Goal: Information Seeking & Learning: Learn about a topic

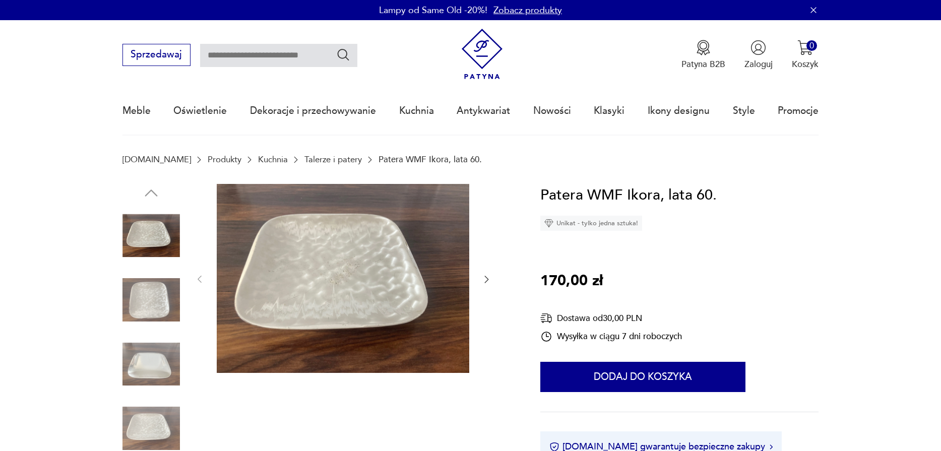
click at [487, 280] on icon "button" at bounding box center [487, 279] width 10 height 10
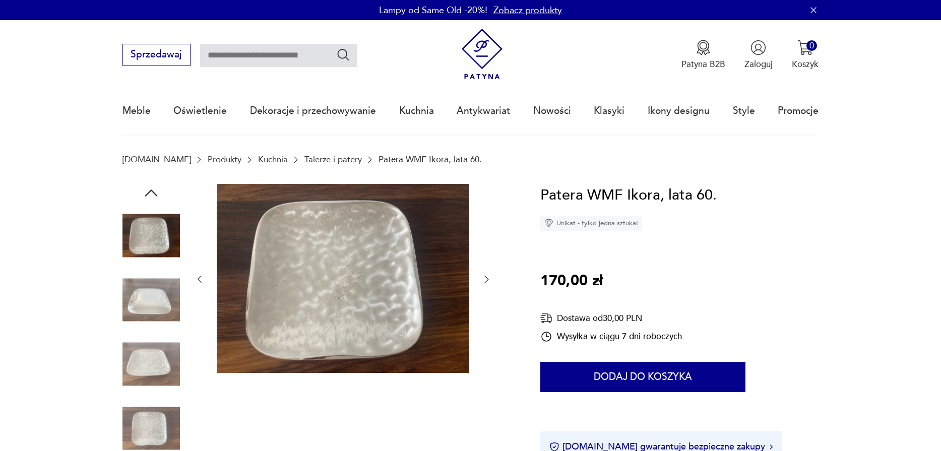
click at [487, 280] on icon "button" at bounding box center [487, 279] width 10 height 10
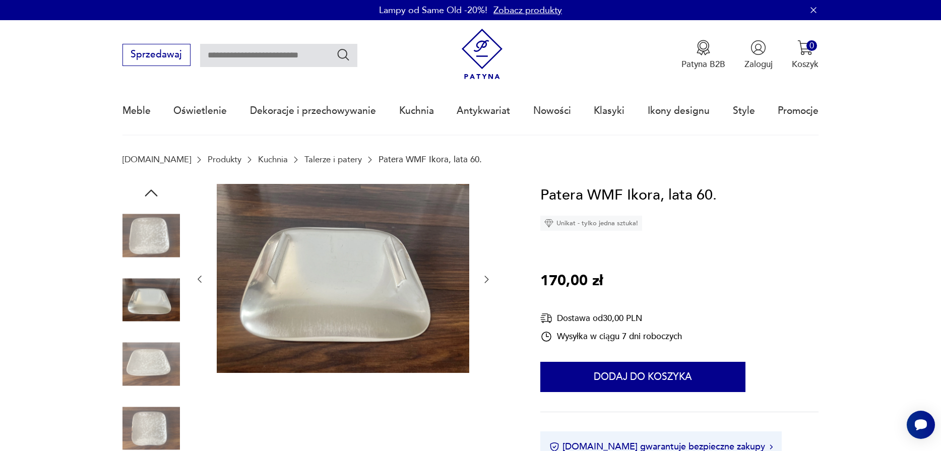
click at [487, 280] on icon "button" at bounding box center [487, 279] width 10 height 10
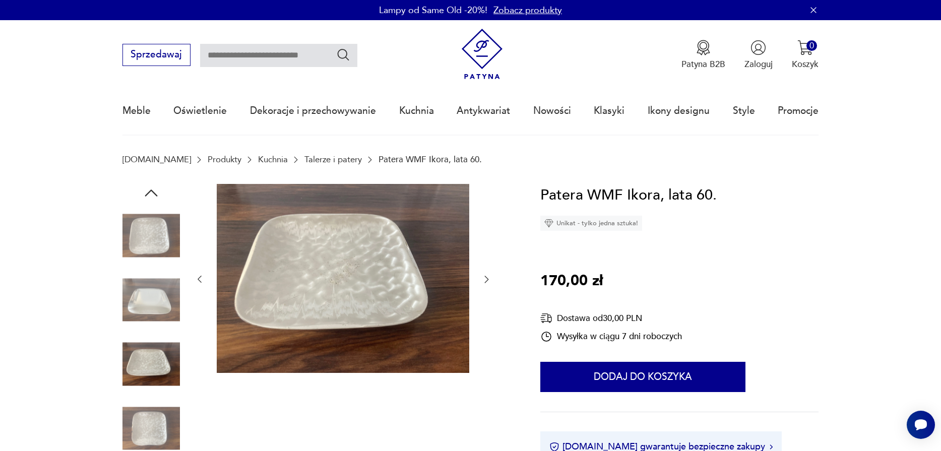
click at [487, 280] on icon "button" at bounding box center [487, 279] width 10 height 10
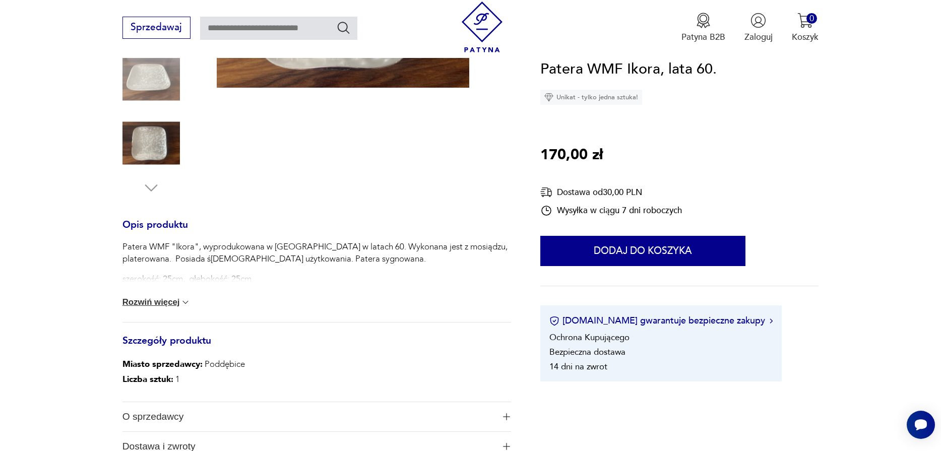
scroll to position [403, 0]
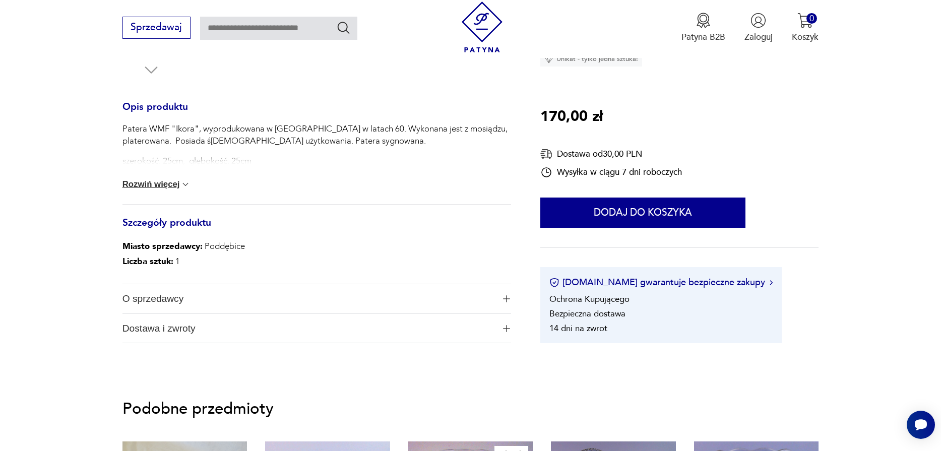
click at [169, 183] on button "Rozwiń więcej" at bounding box center [157, 184] width 69 height 10
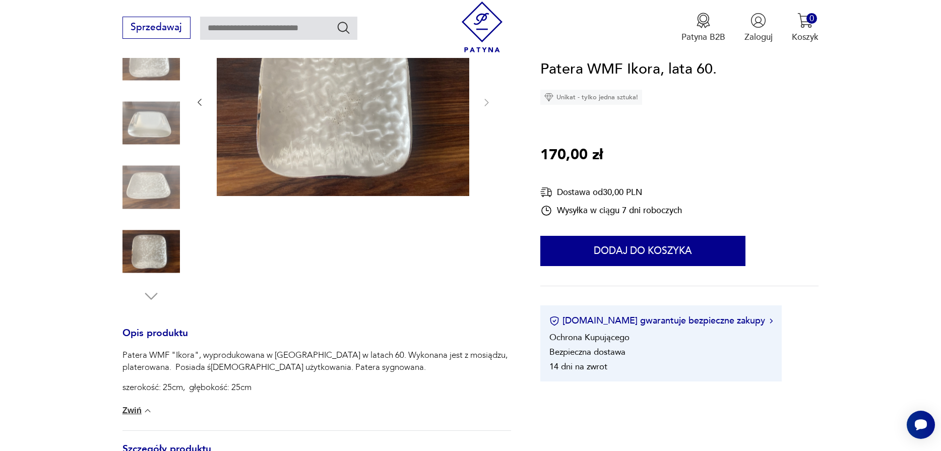
scroll to position [202, 0]
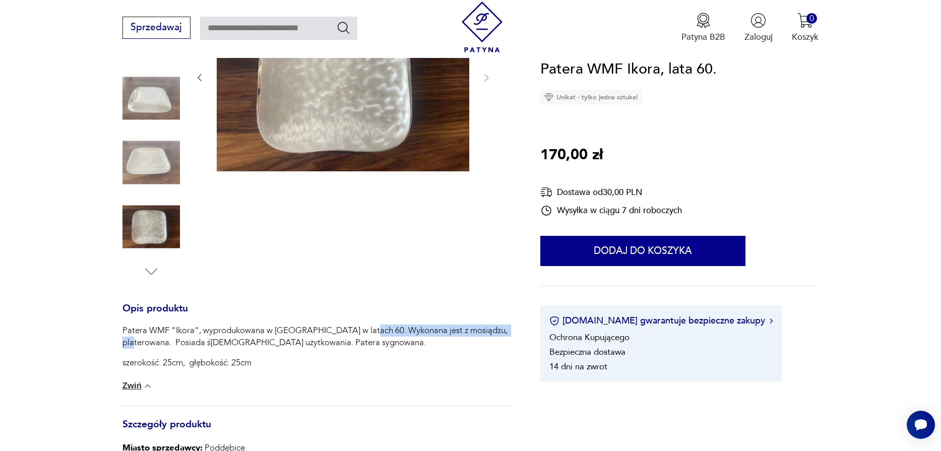
drag, startPoint x: 367, startPoint y: 329, endPoint x: 168, endPoint y: 344, distance: 198.7
click at [168, 344] on p "Patera WMF "Ikora", wyprodukowana w [GEOGRAPHIC_DATA] w latach 60. Wykonana jes…" at bounding box center [317, 337] width 389 height 24
copy p "Wykonana jest z mosiądzu, platerowana"
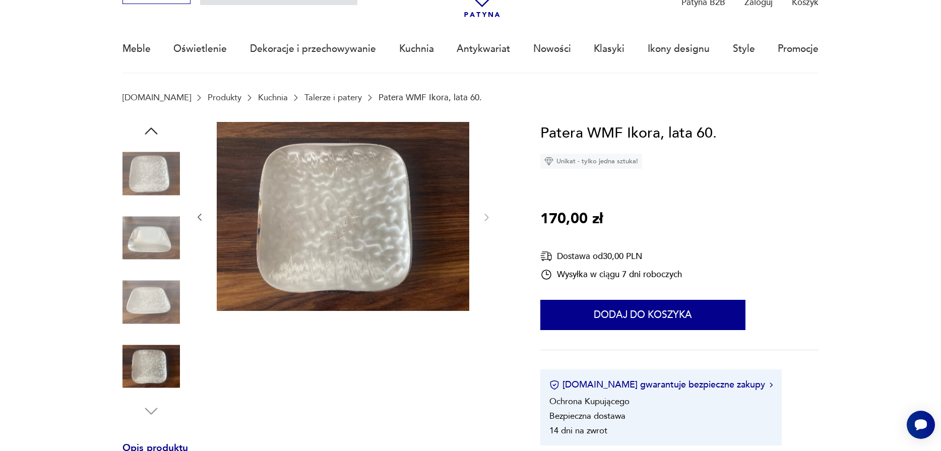
scroll to position [0, 0]
